Goal: Use online tool/utility: Use online tool/utility

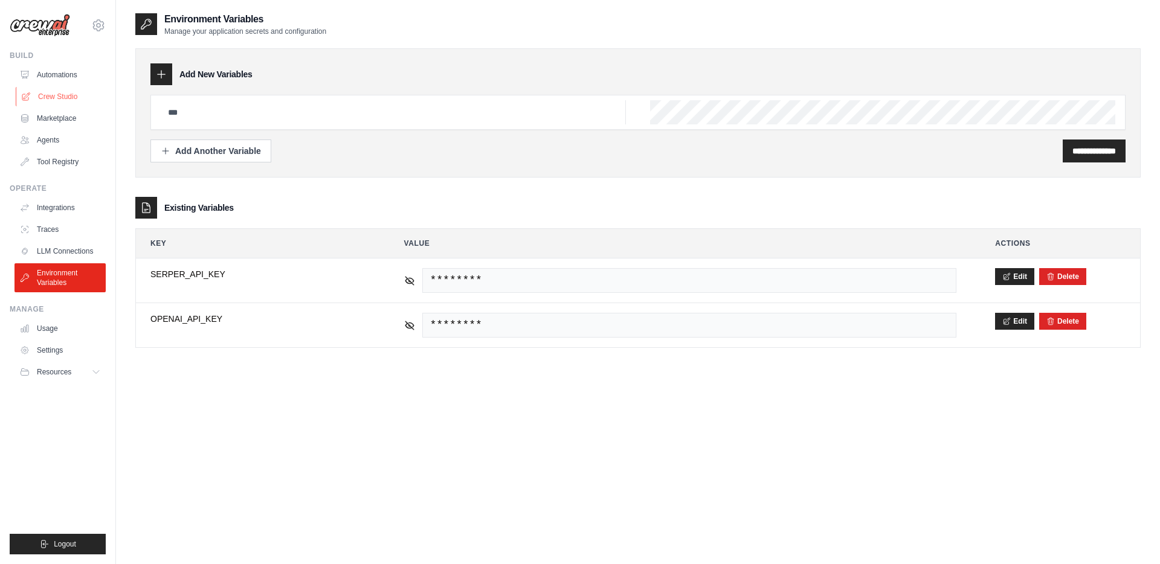
click at [46, 92] on link "Crew Studio" at bounding box center [61, 96] width 91 height 19
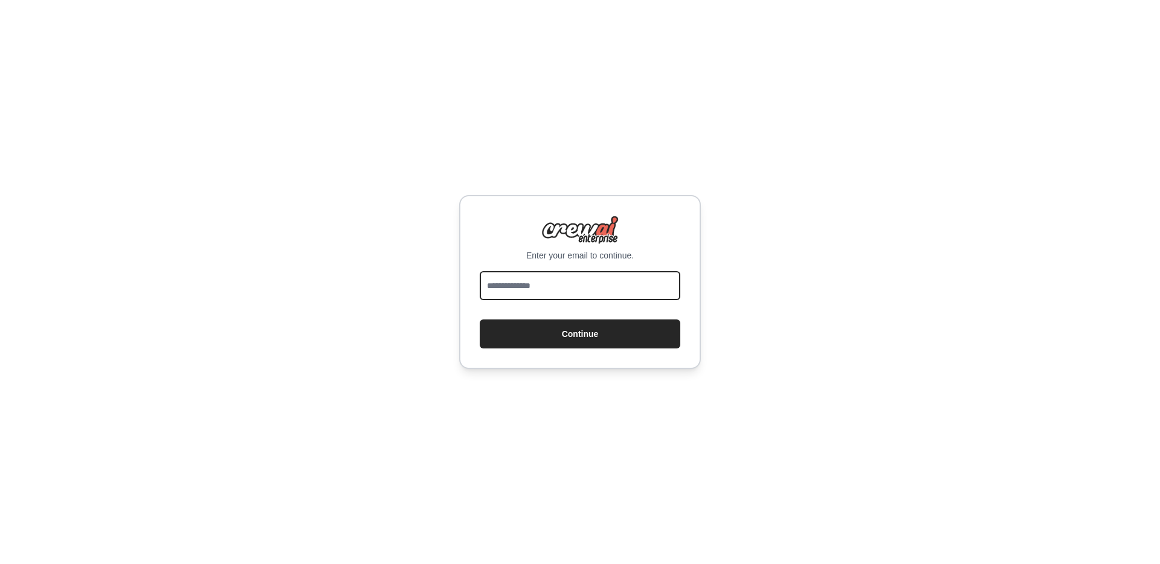
click at [497, 290] on input "email" at bounding box center [580, 285] width 201 height 29
type input "**********"
click at [480, 320] on button "Continue" at bounding box center [580, 334] width 201 height 29
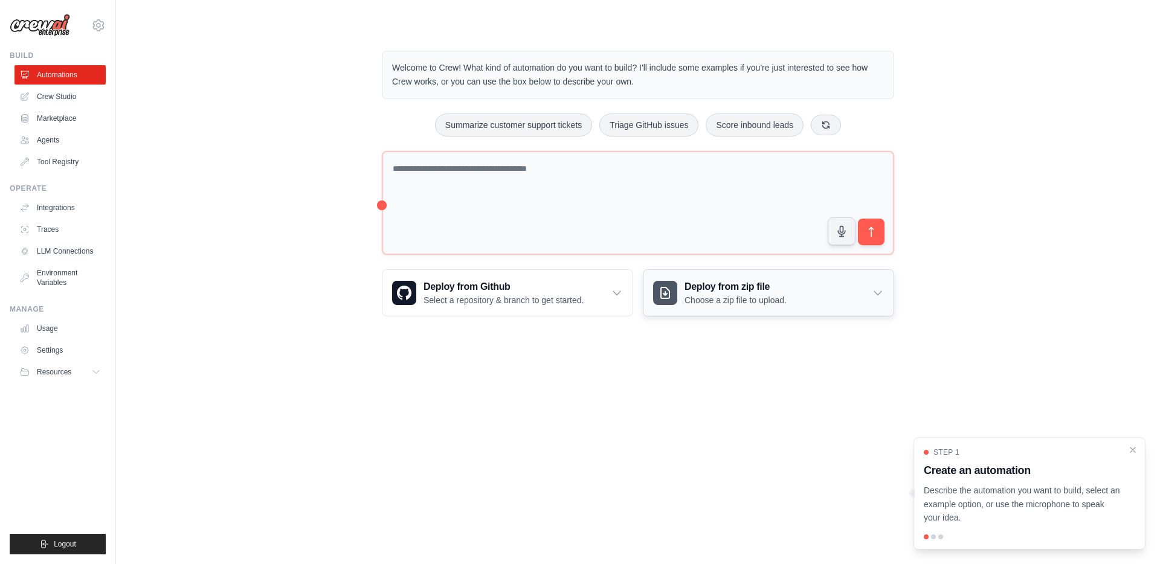
click at [719, 294] on p "Choose a zip file to upload." at bounding box center [736, 300] width 102 height 12
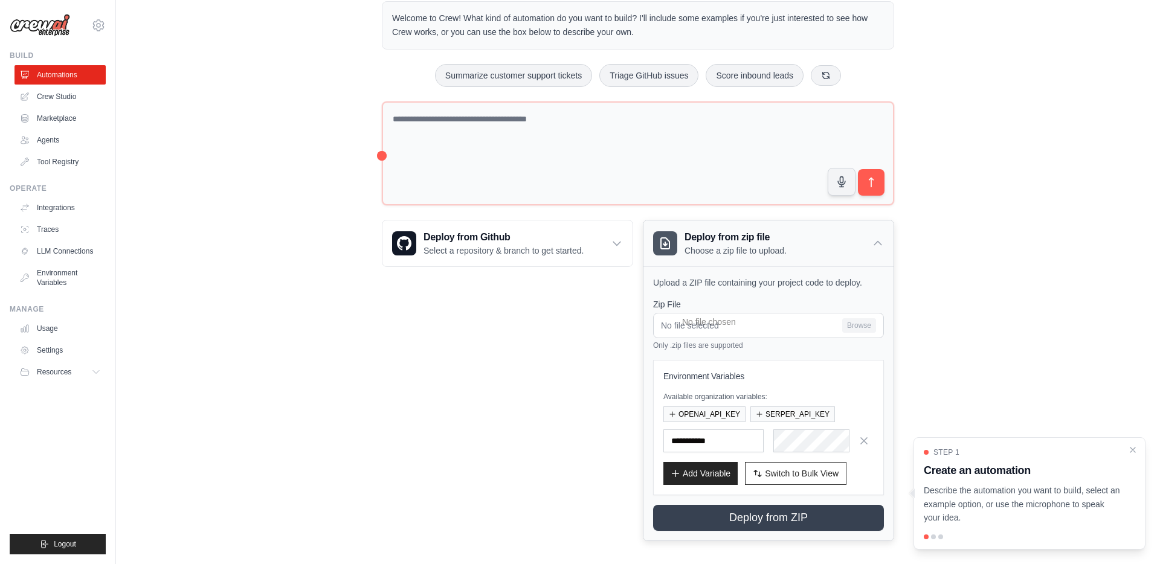
scroll to position [54, 0]
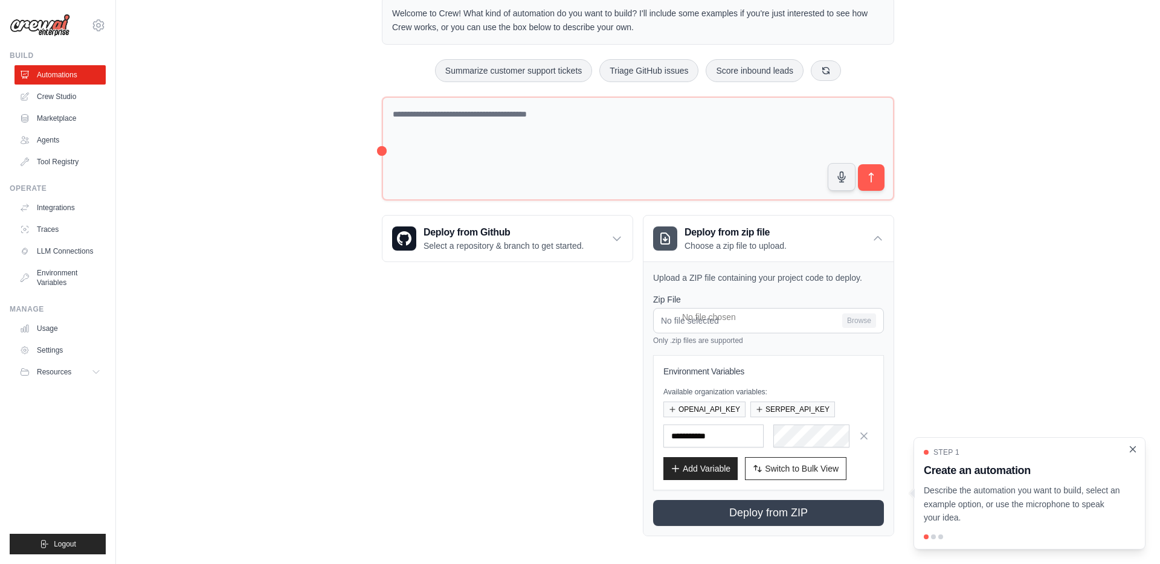
click at [1135, 449] on icon "Close walkthrough" at bounding box center [1132, 449] width 11 height 11
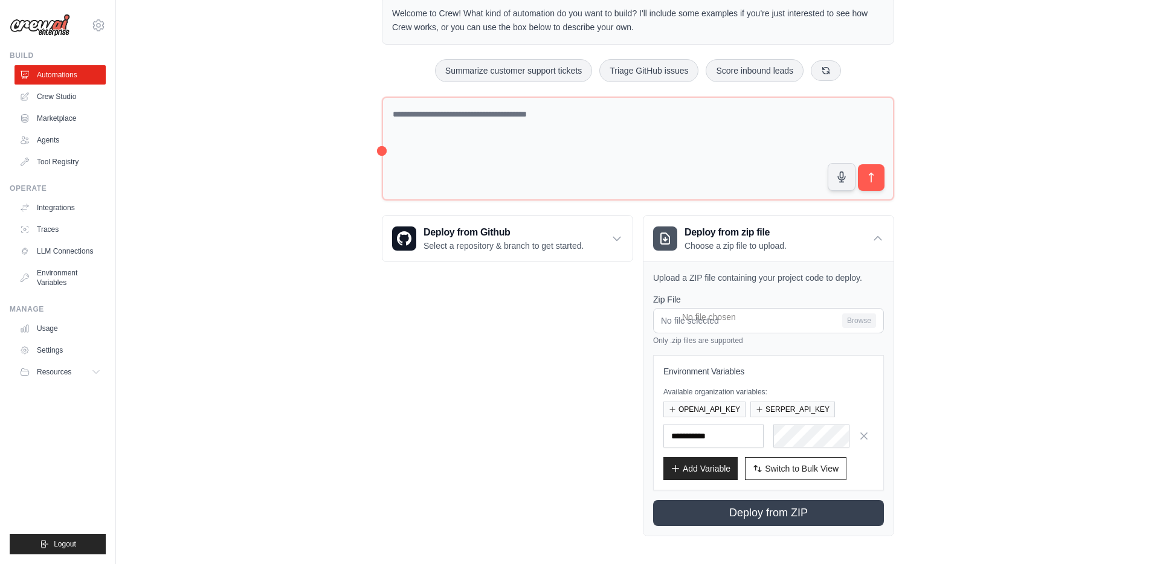
click at [604, 340] on div "Deploy from Github Select a repository & branch to get started. Connect GitHub …" at bounding box center [507, 375] width 251 height 321
click at [877, 237] on icon at bounding box center [878, 239] width 12 height 12
